Goal: Information Seeking & Learning: Learn about a topic

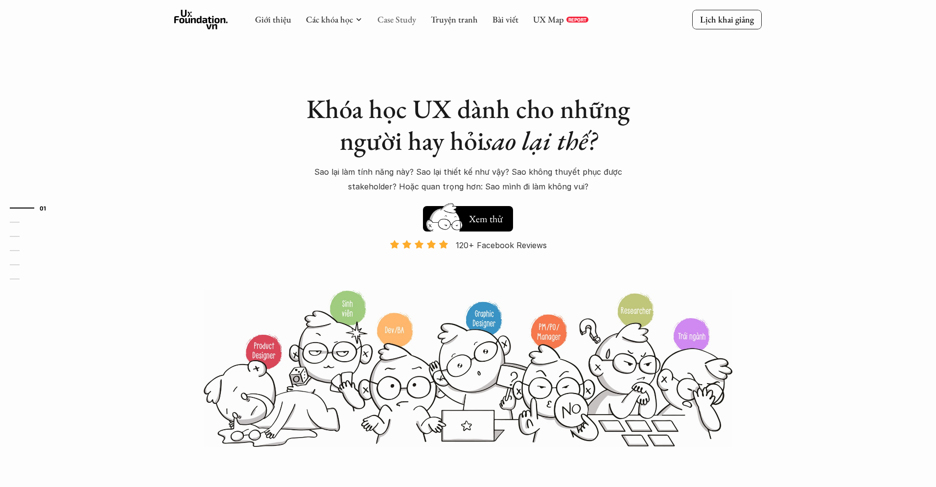
click at [405, 17] on link "Case Study" at bounding box center [396, 19] width 39 height 11
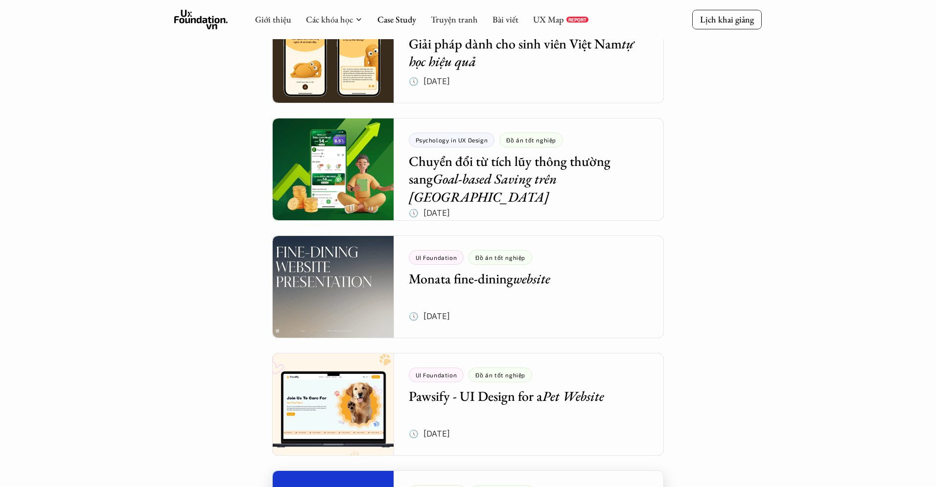
scroll to position [567, 0]
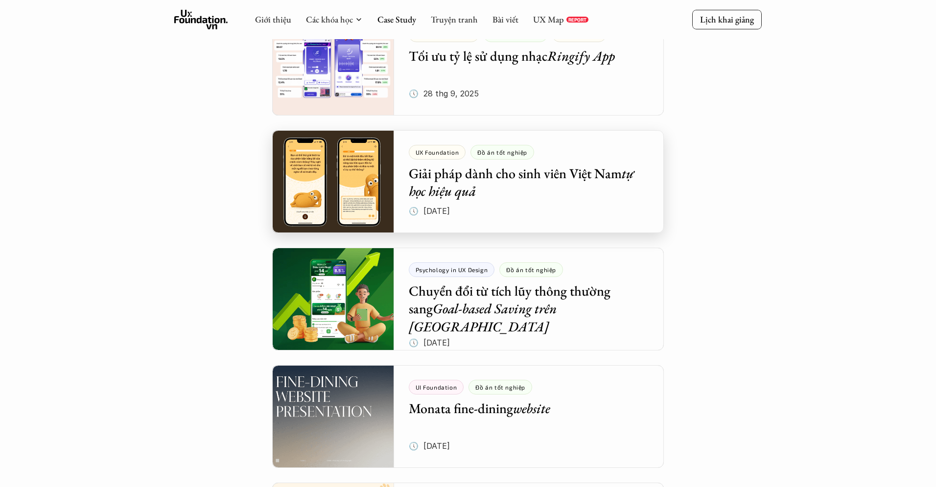
click at [472, 182] on div at bounding box center [467, 181] width 391 height 103
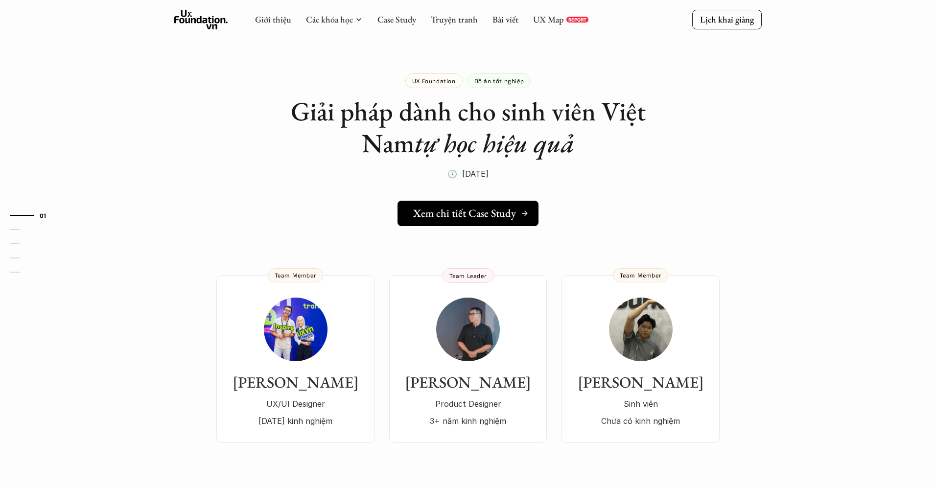
click at [471, 209] on h5 "Xem chi tiết Case Study" at bounding box center [464, 213] width 103 height 13
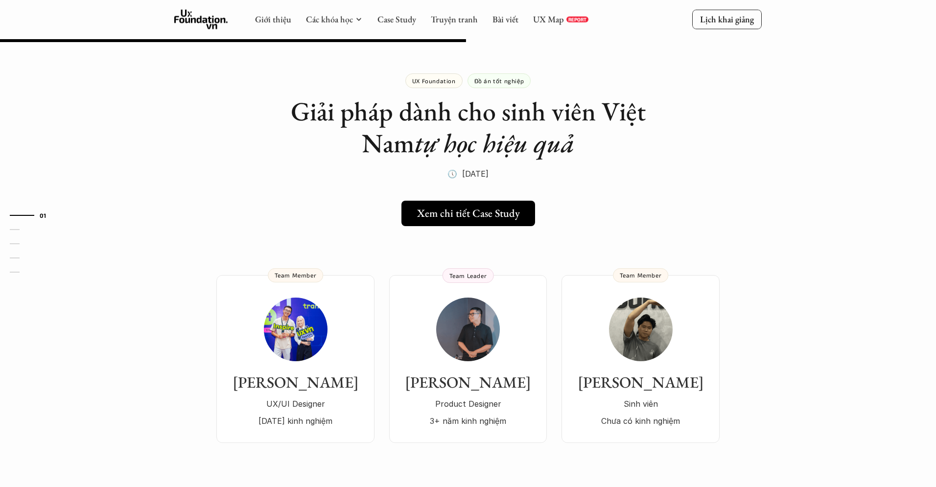
scroll to position [567, 0]
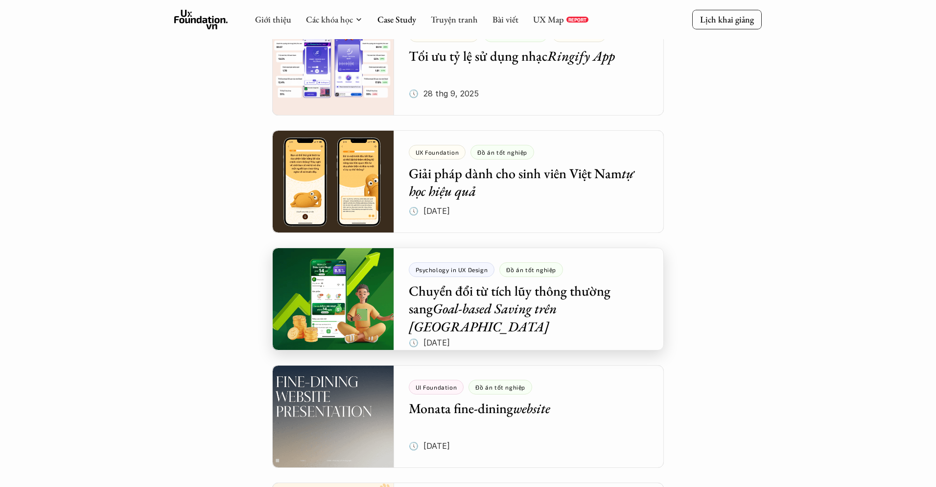
click at [478, 305] on div at bounding box center [467, 299] width 391 height 103
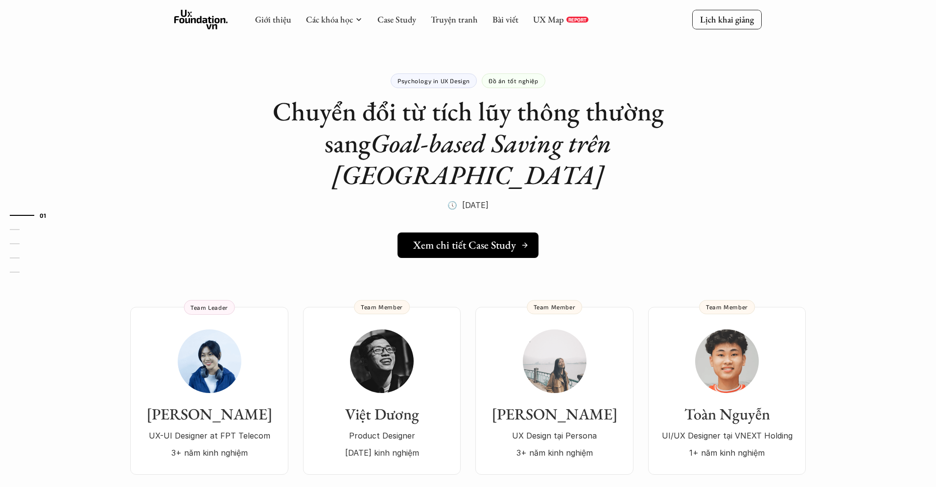
click at [441, 239] on h5 "Xem chi tiết Case Study" at bounding box center [464, 245] width 103 height 13
